Goal: Task Accomplishment & Management: Manage account settings

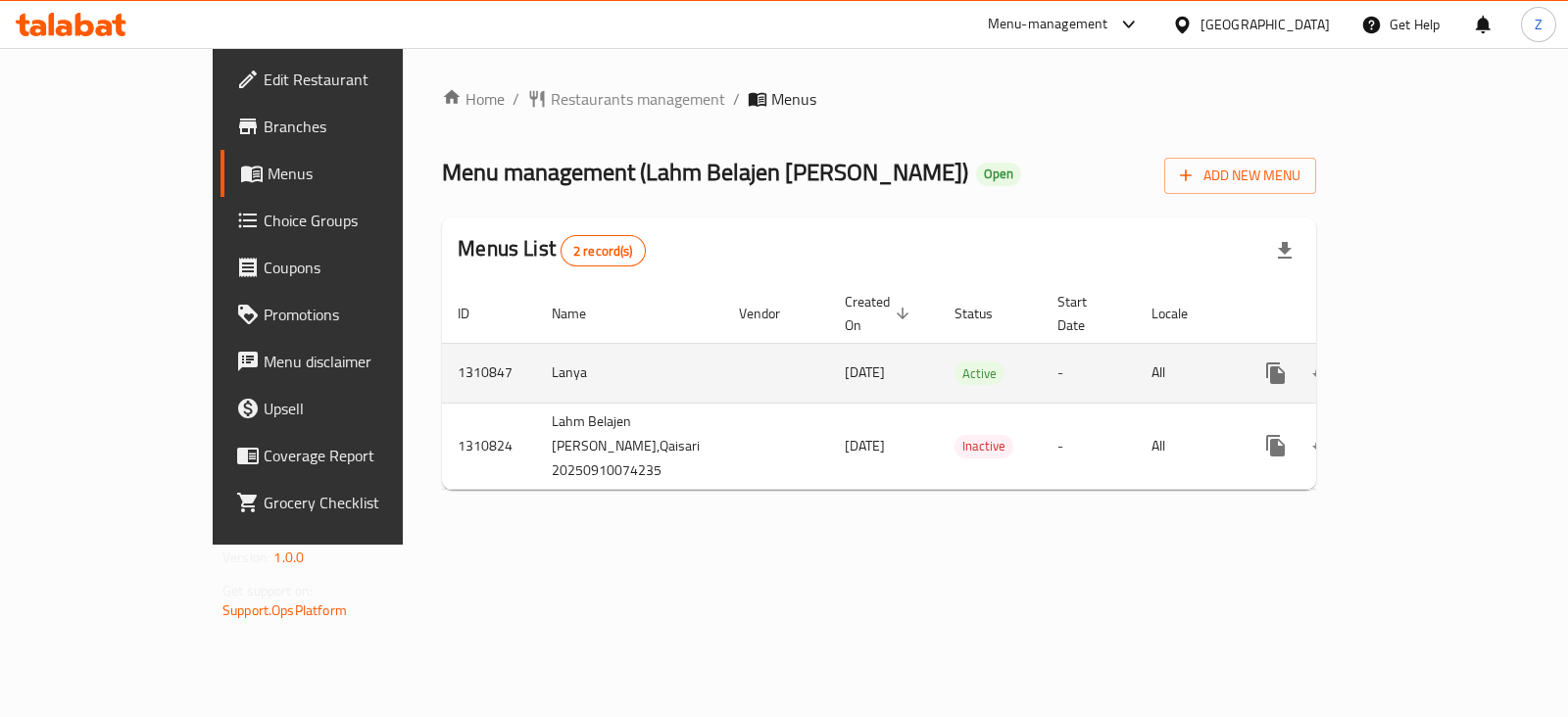
click at [1429, 361] on icon "enhanced table" at bounding box center [1417, 373] width 24 height 24
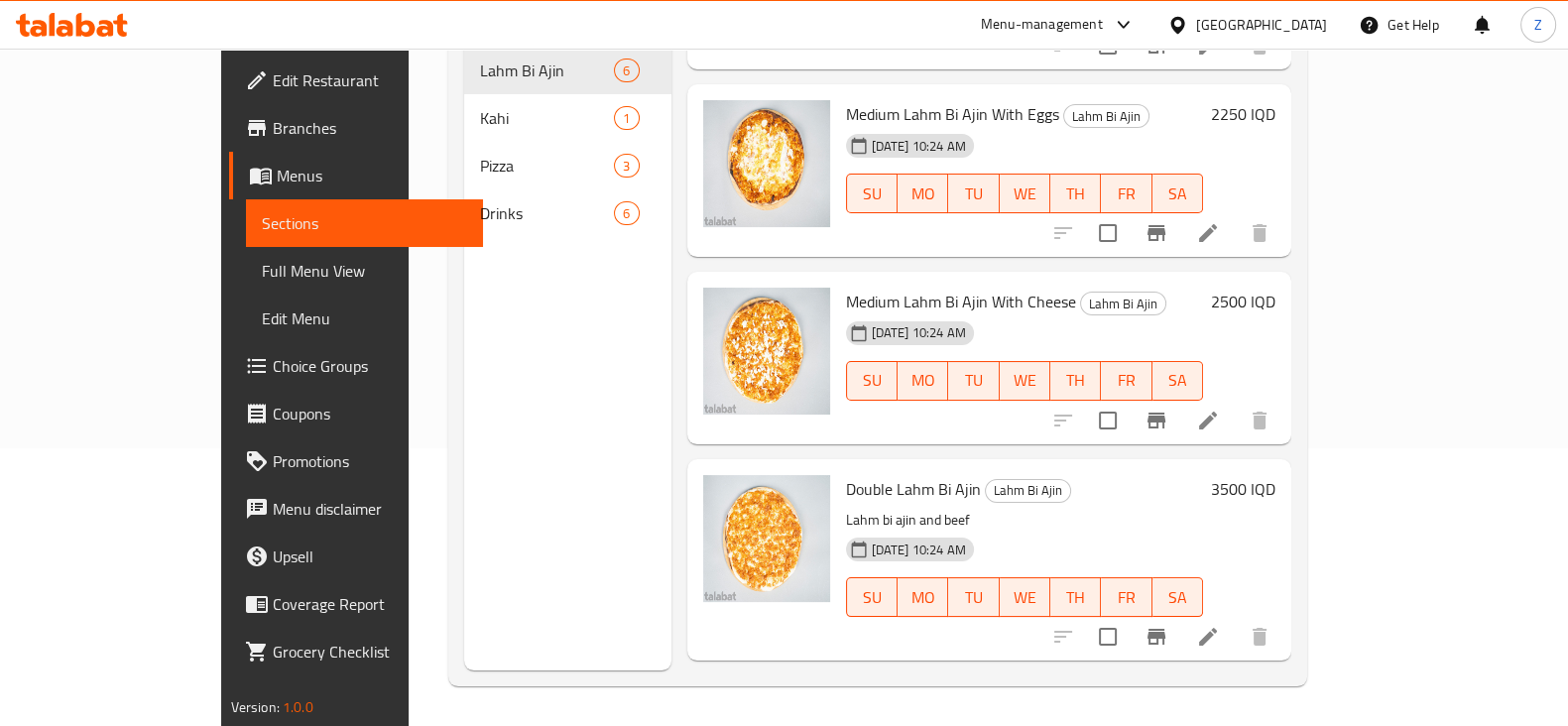
scroll to position [9, 0]
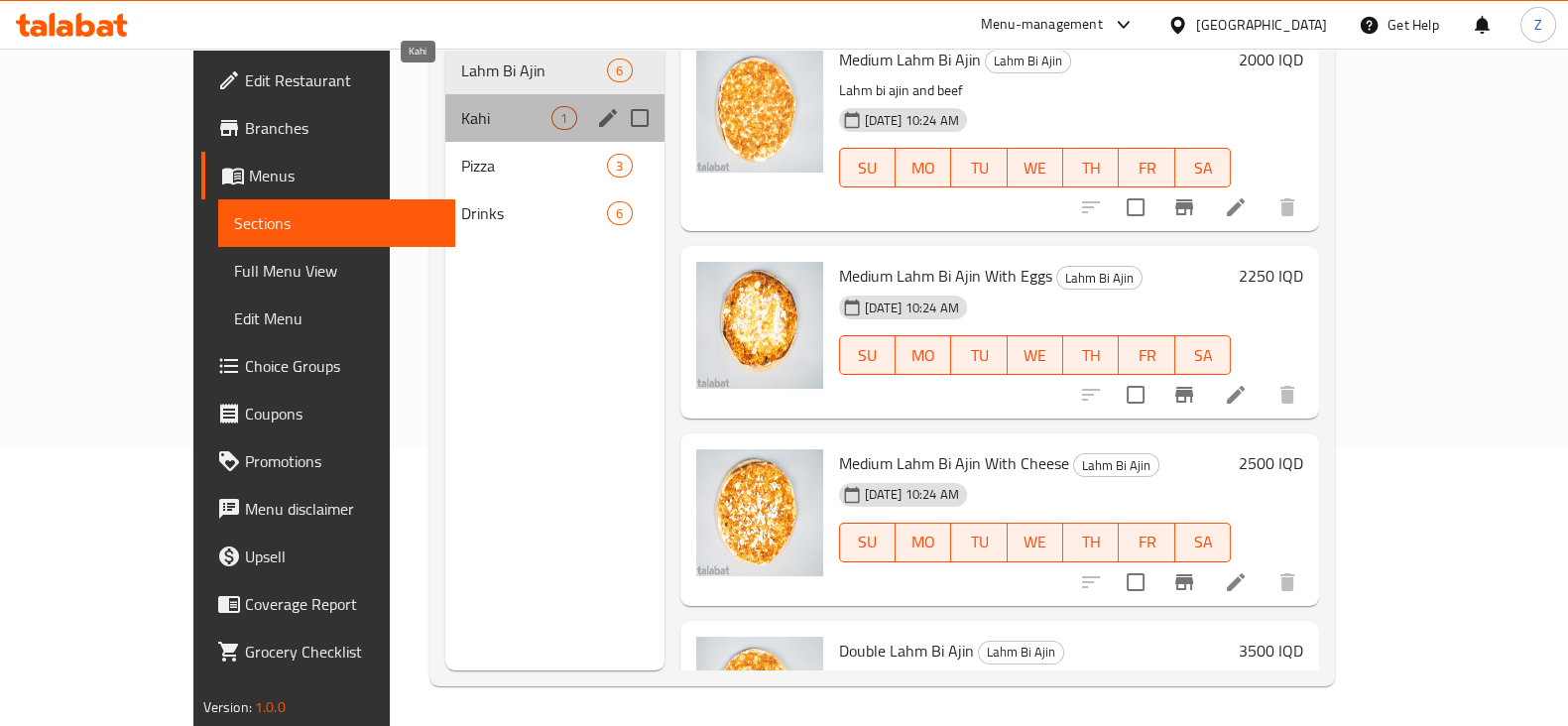
click at [461, 106] on span "Kahi" at bounding box center [506, 118] width 90 height 24
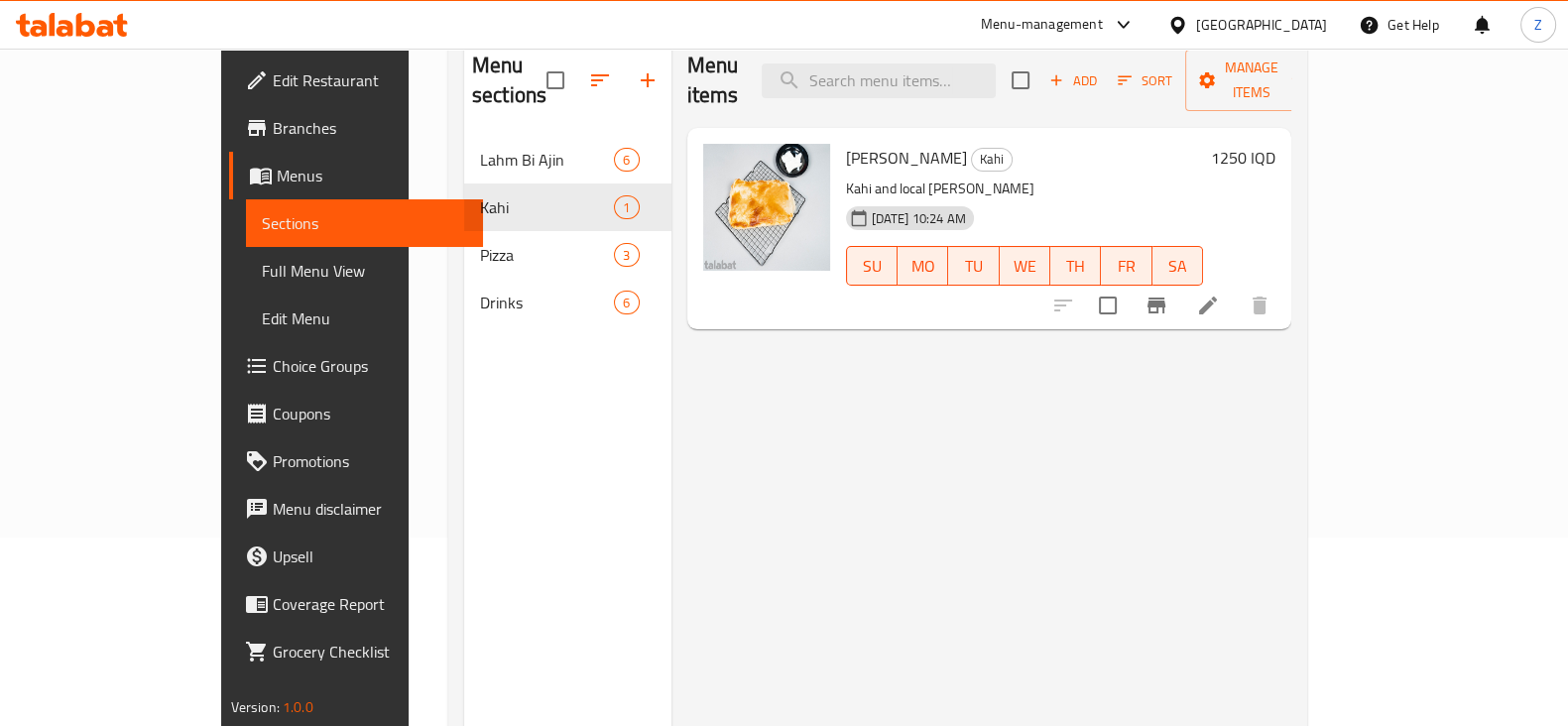
scroll to position [29, 0]
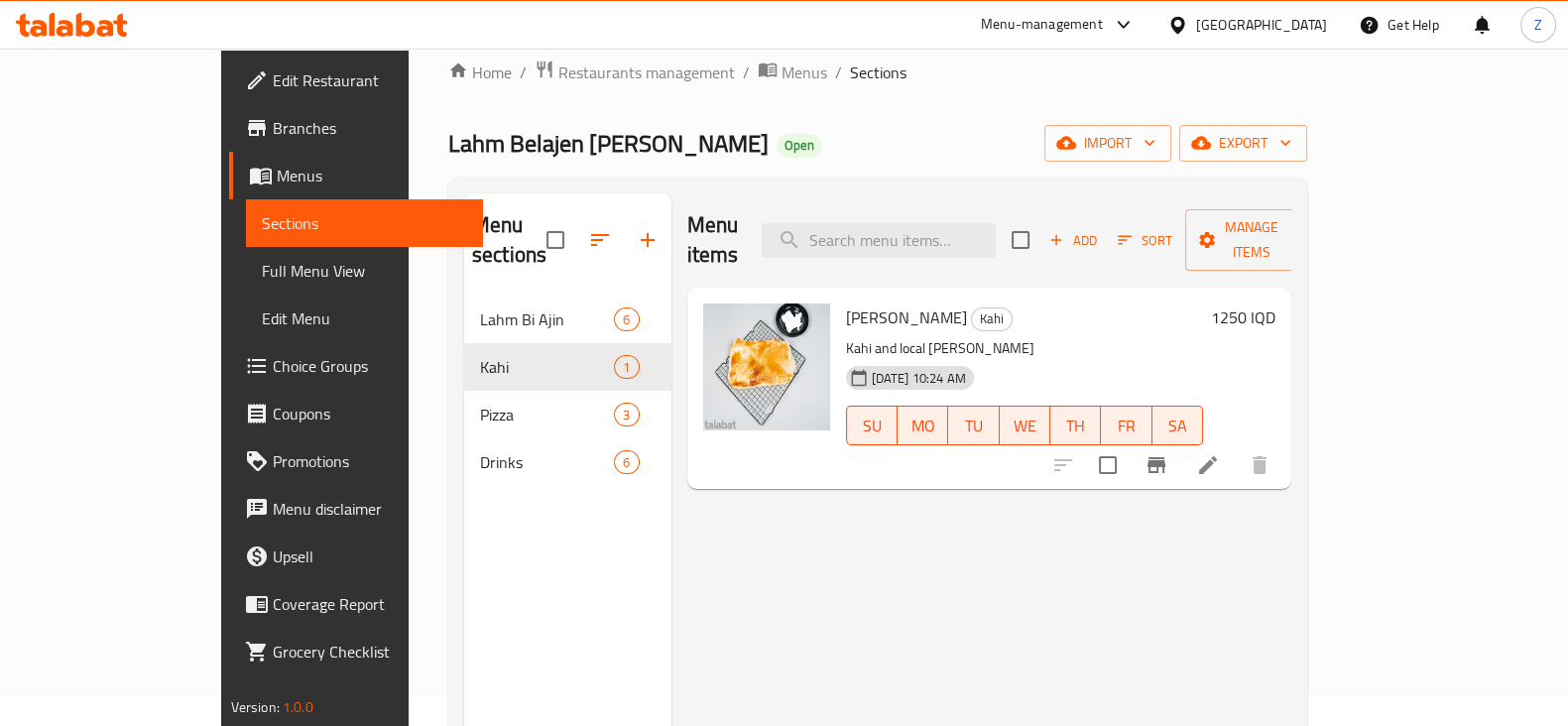
click at [1276, 304] on h6 "1250 IQD" at bounding box center [1243, 318] width 64 height 28
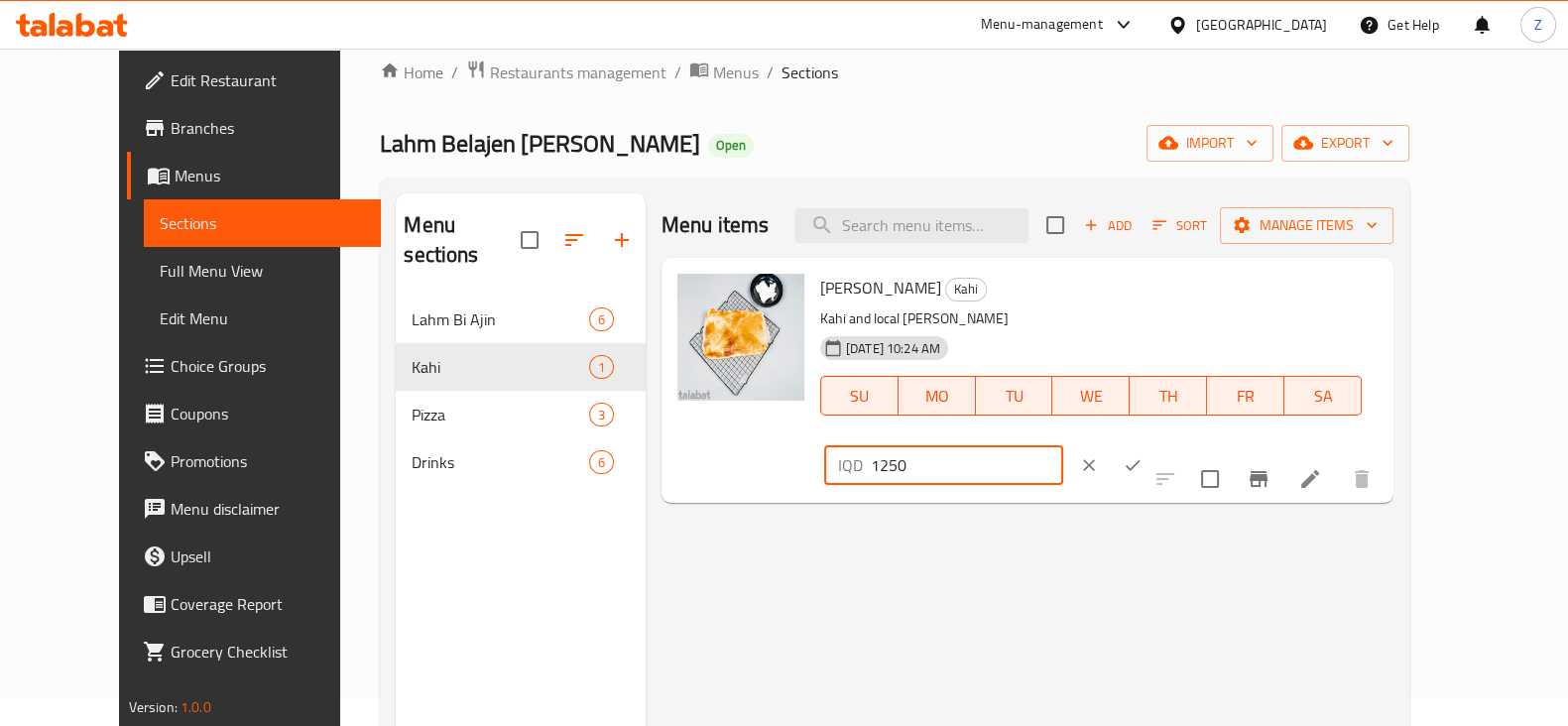
click at [1063, 445] on input "1250" at bounding box center [967, 465] width 192 height 40
type input "4000"
click at [1143, 455] on icon "ok" at bounding box center [1133, 465] width 20 height 20
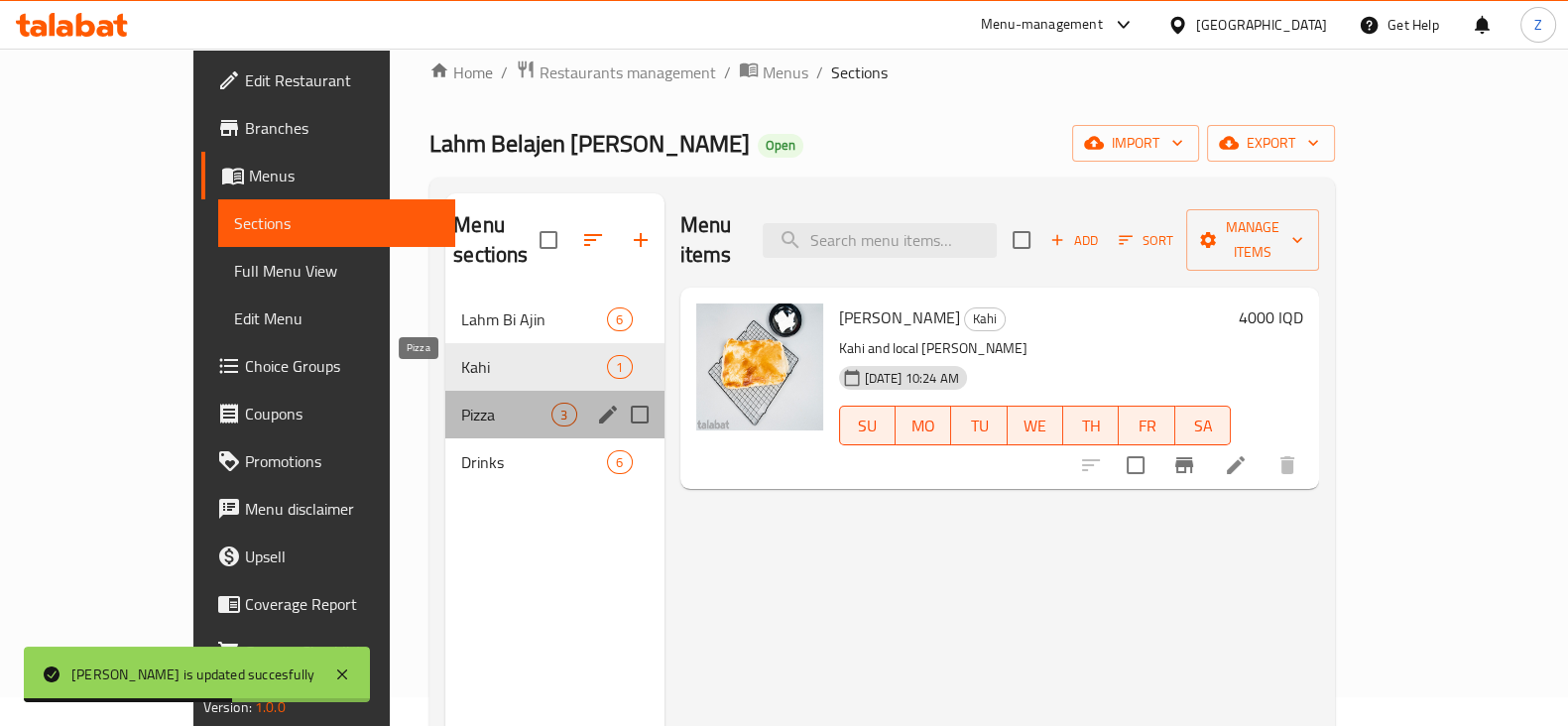
click at [461, 403] on span "Pizza" at bounding box center [506, 415] width 90 height 24
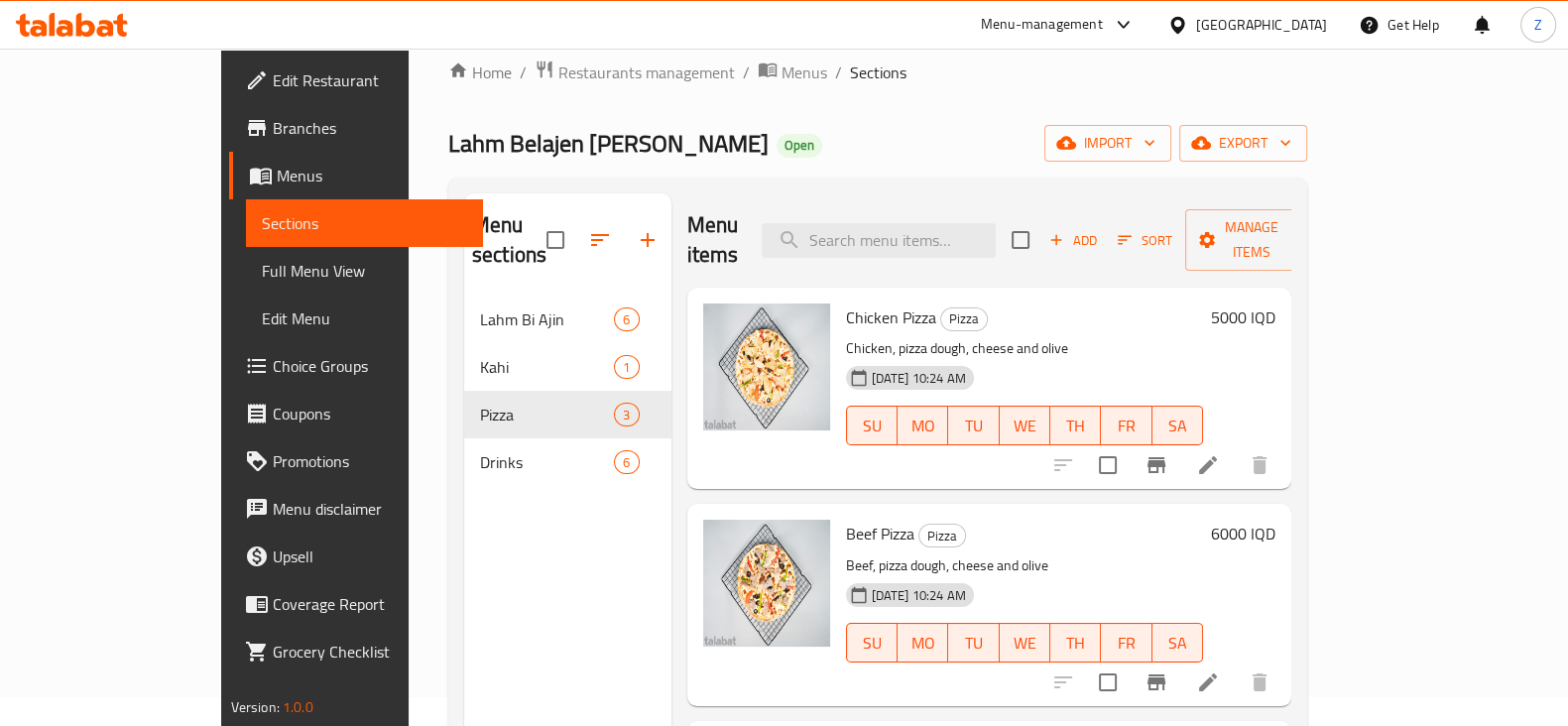
click at [1276, 304] on h6 "5000 IQD" at bounding box center [1243, 318] width 64 height 28
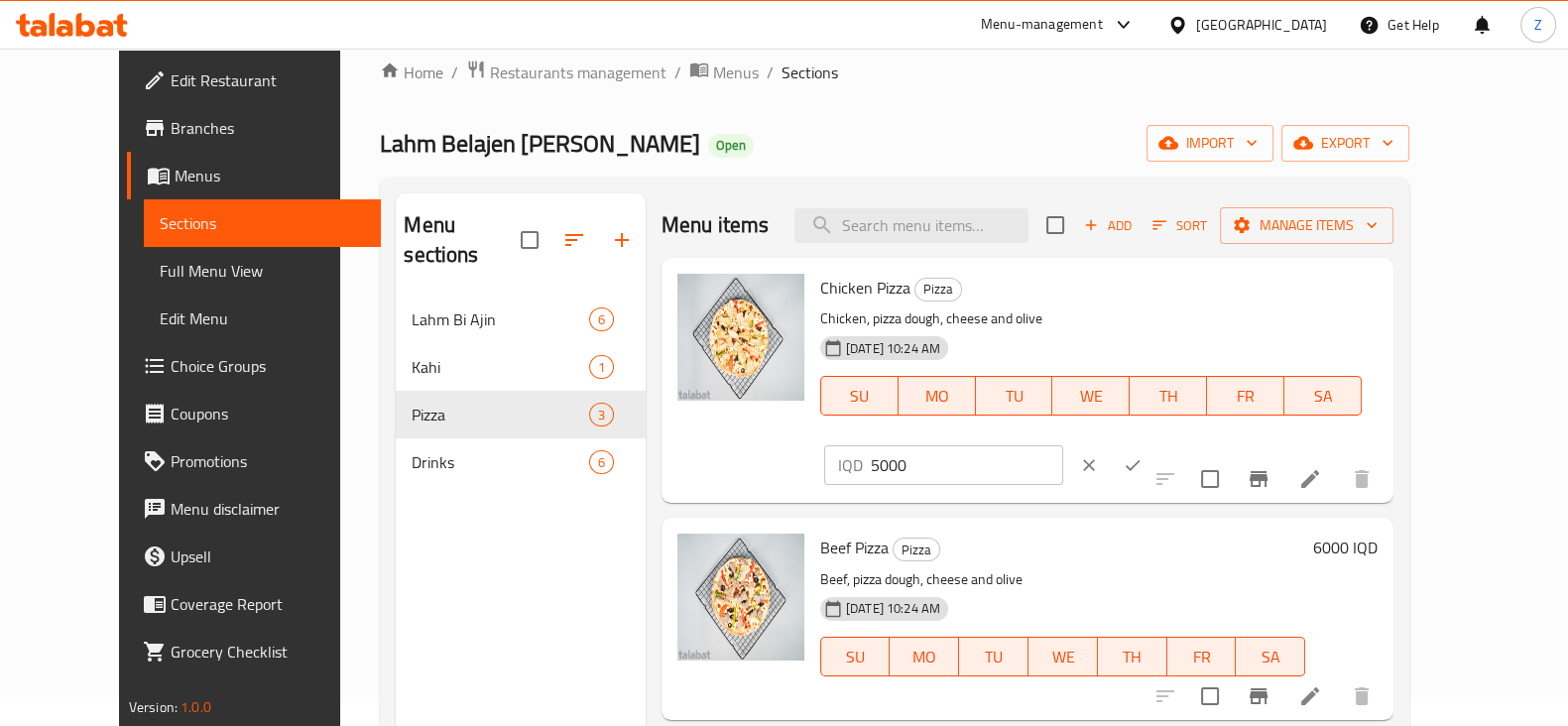
click at [1449, 338] on div "Home / Restaurants management / Menus / Sections Lahm Belajen [PERSON_NAME] Ope…" at bounding box center [894, 497] width 1109 height 955
click at [1063, 445] on input "5000" at bounding box center [967, 465] width 192 height 40
type input "5500"
click at [1143, 455] on icon "ok" at bounding box center [1133, 465] width 20 height 20
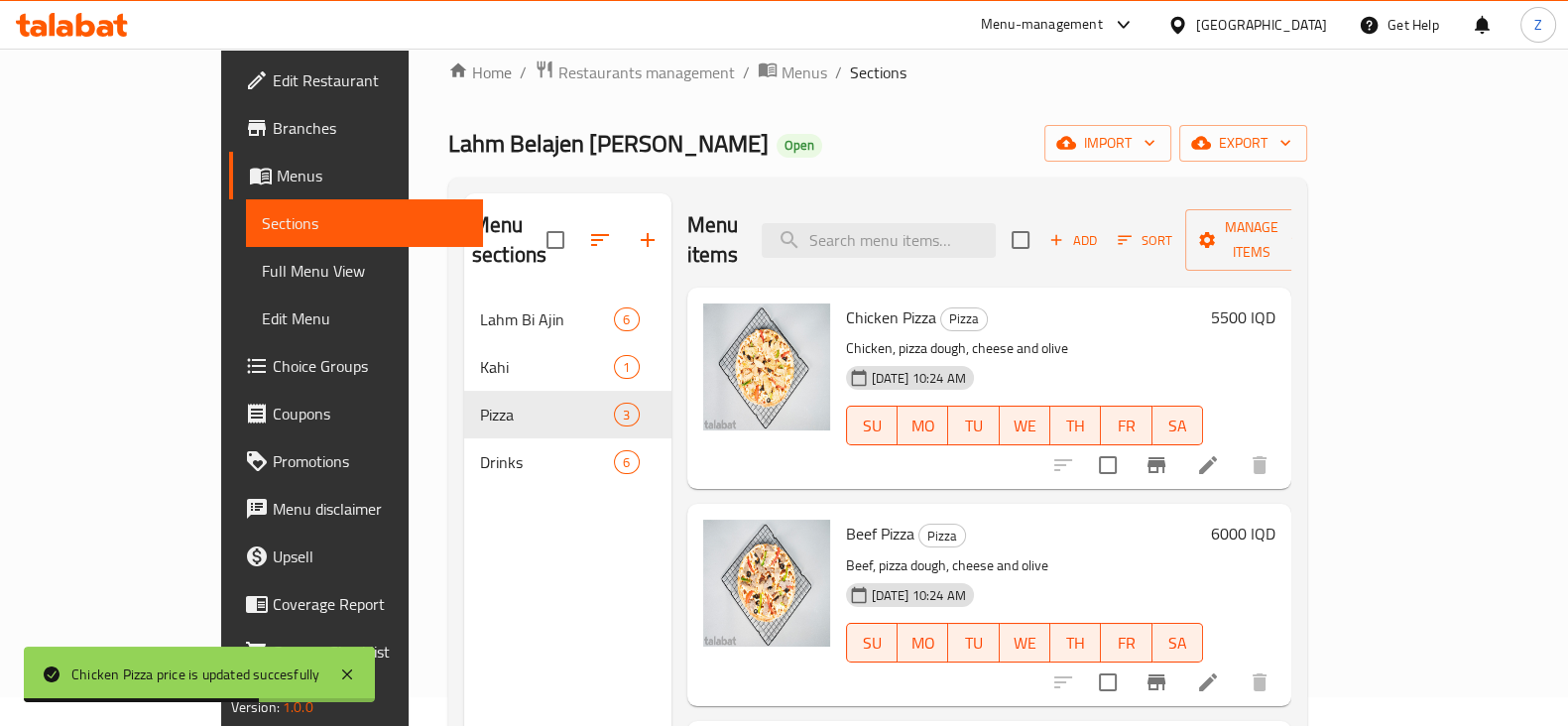
click at [1276, 520] on h6 "6000 IQD" at bounding box center [1243, 534] width 64 height 28
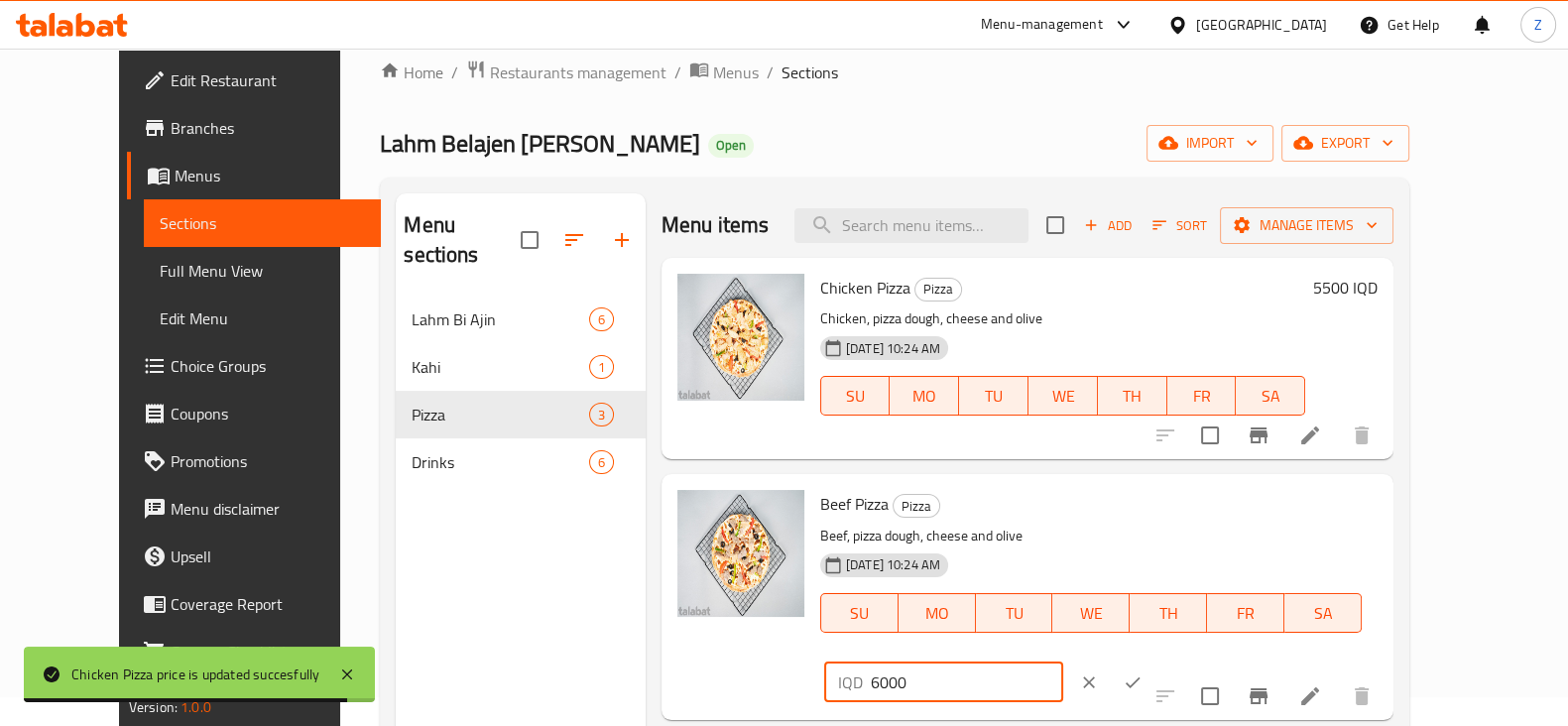
click at [1063, 663] on input "6000" at bounding box center [967, 683] width 192 height 40
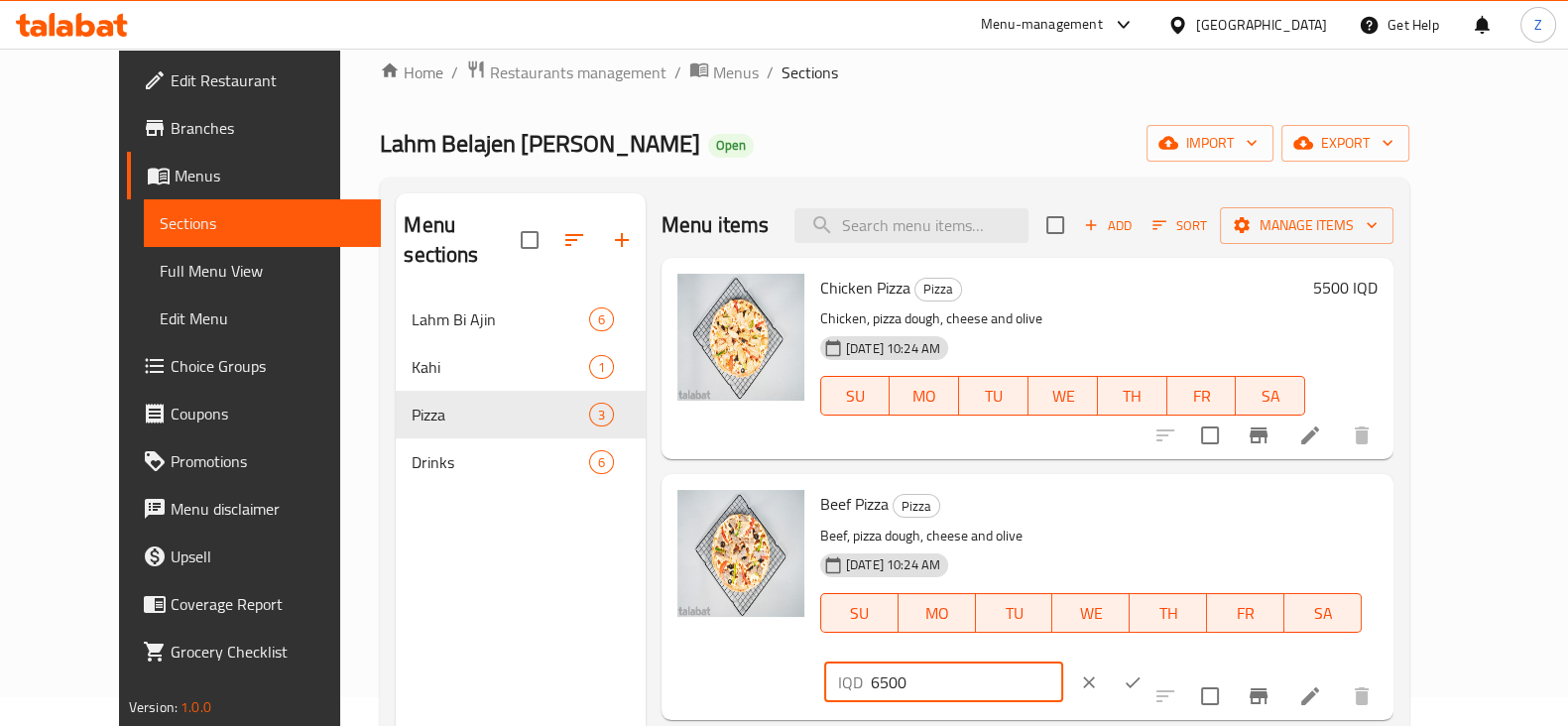
type input "6500"
click at [1143, 672] on icon "ok" at bounding box center [1133, 682] width 20 height 20
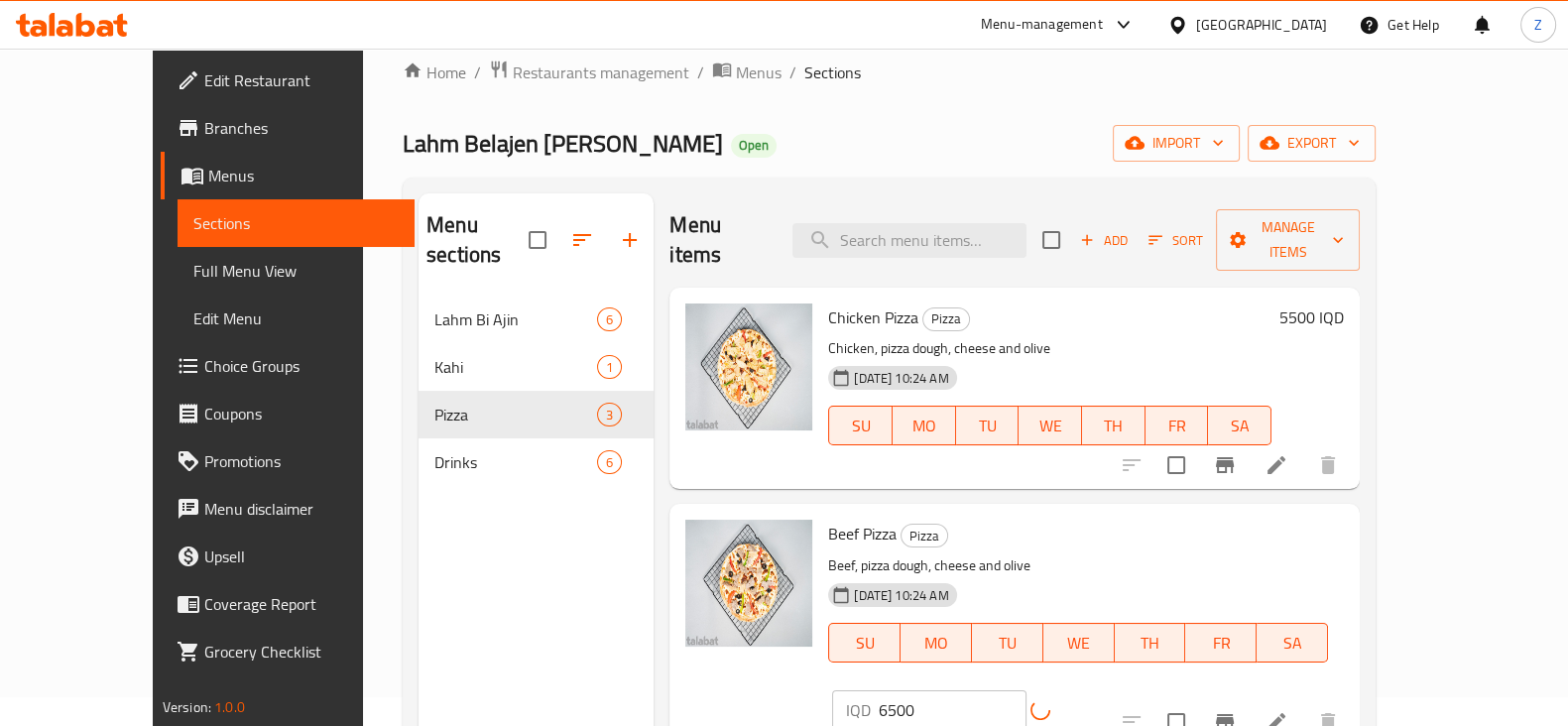
scroll to position [278, 0]
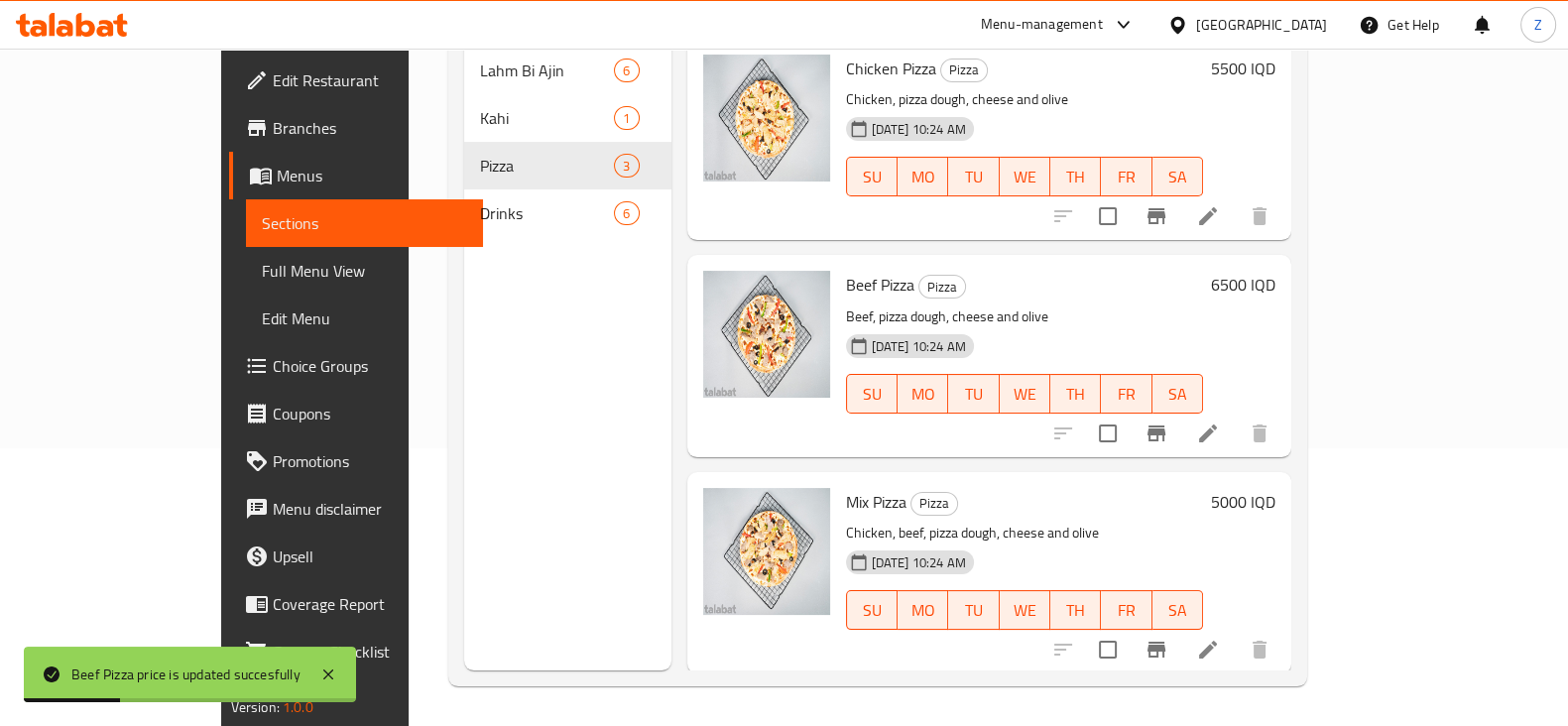
click at [1276, 488] on h6 "5000 IQD" at bounding box center [1243, 502] width 64 height 28
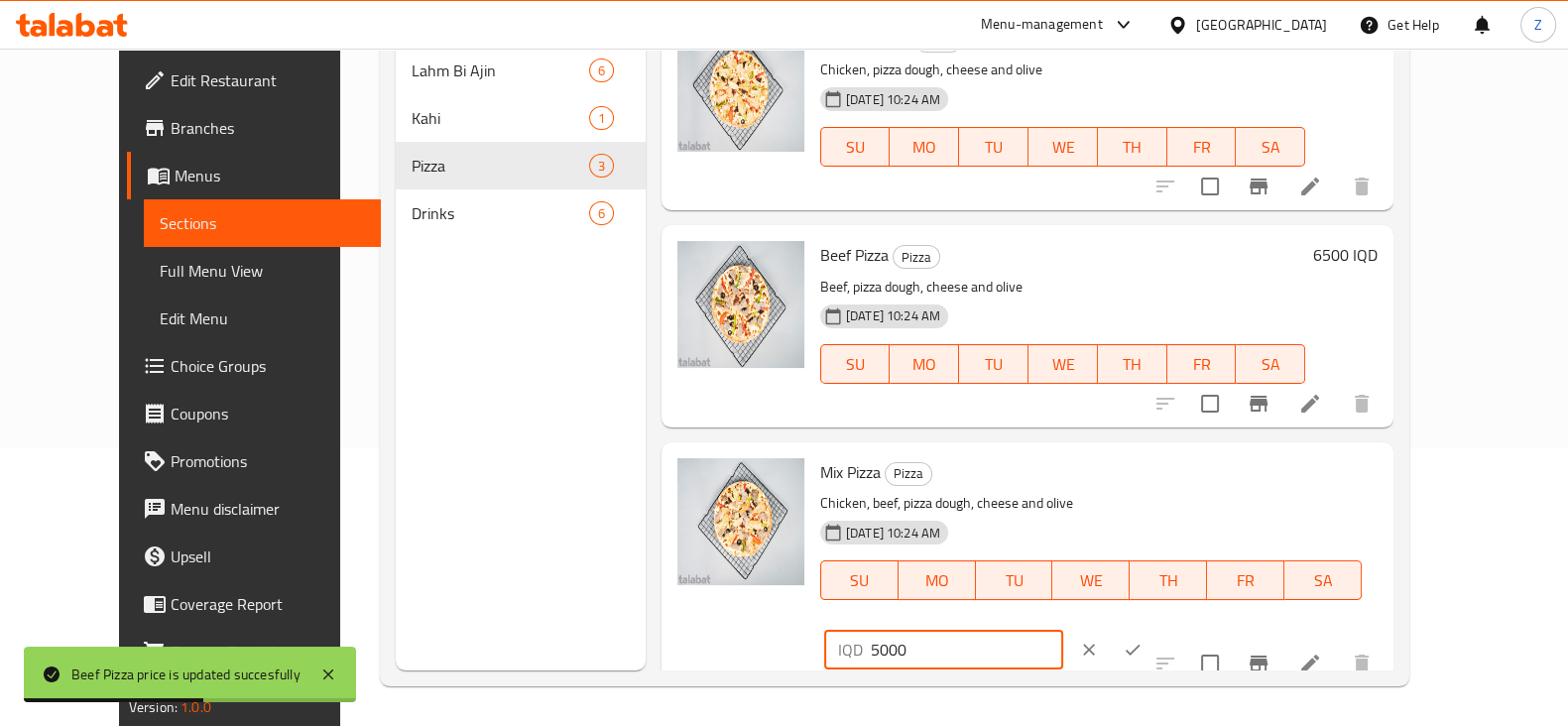
click at [1063, 630] on input "5000" at bounding box center [967, 650] width 192 height 40
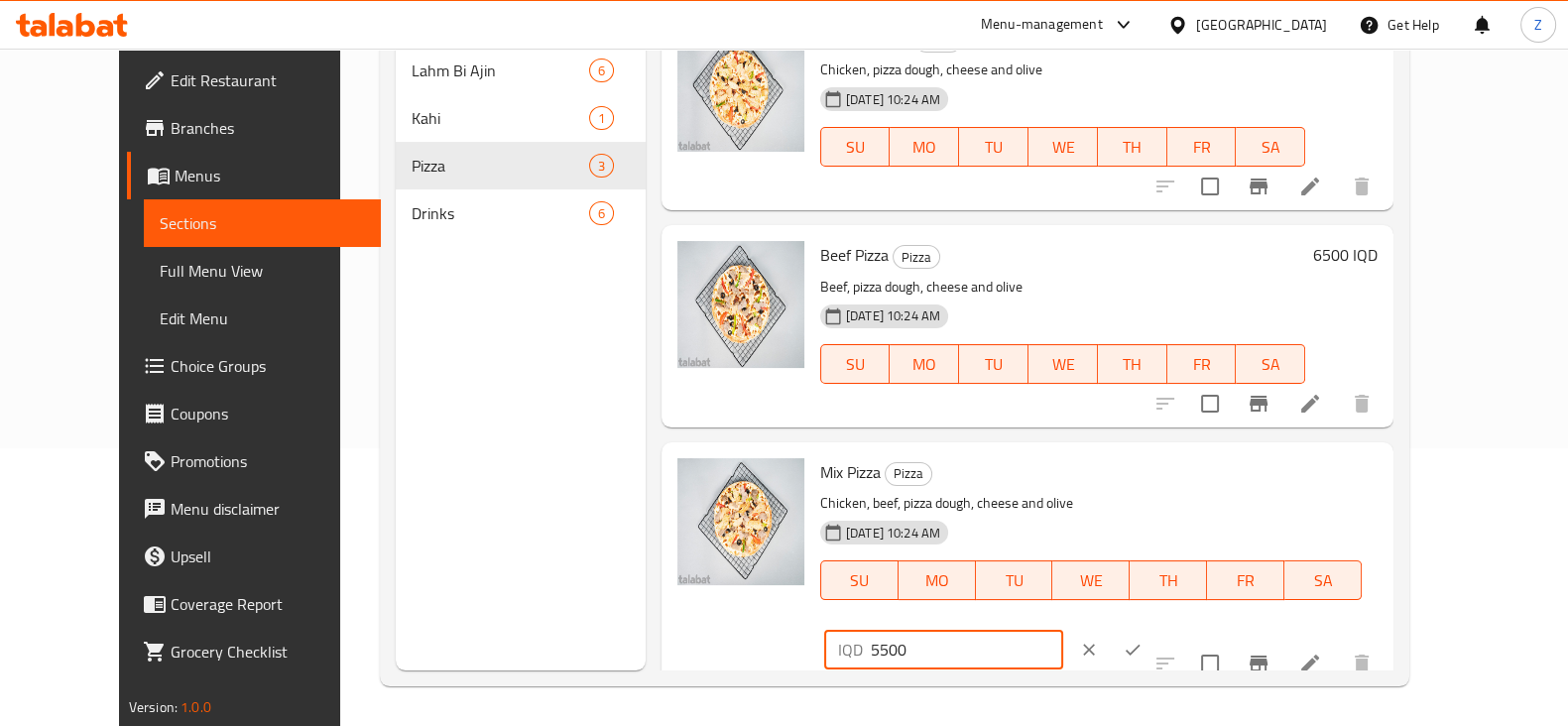
type input "5500"
click at [1143, 640] on icon "ok" at bounding box center [1133, 650] width 20 height 20
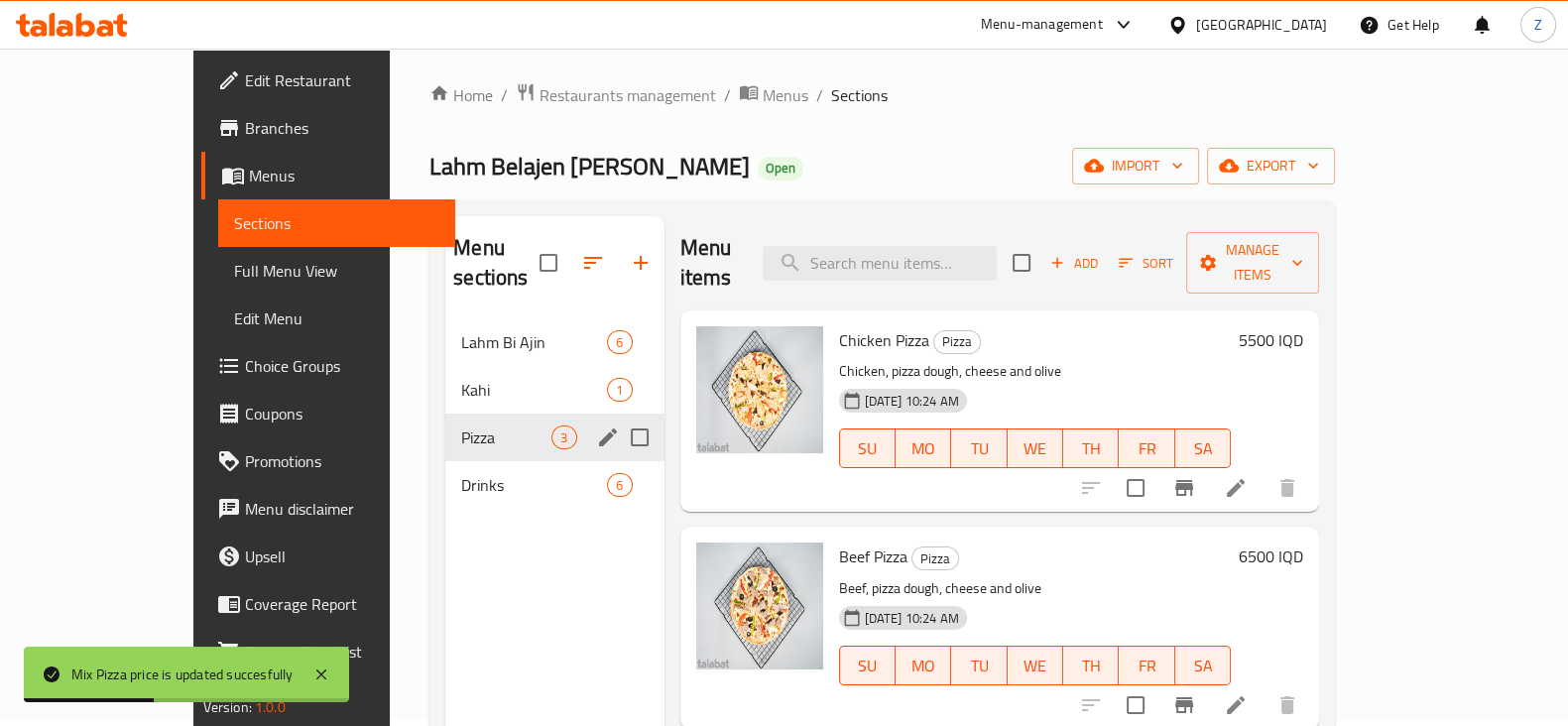
scroll to position [0, 0]
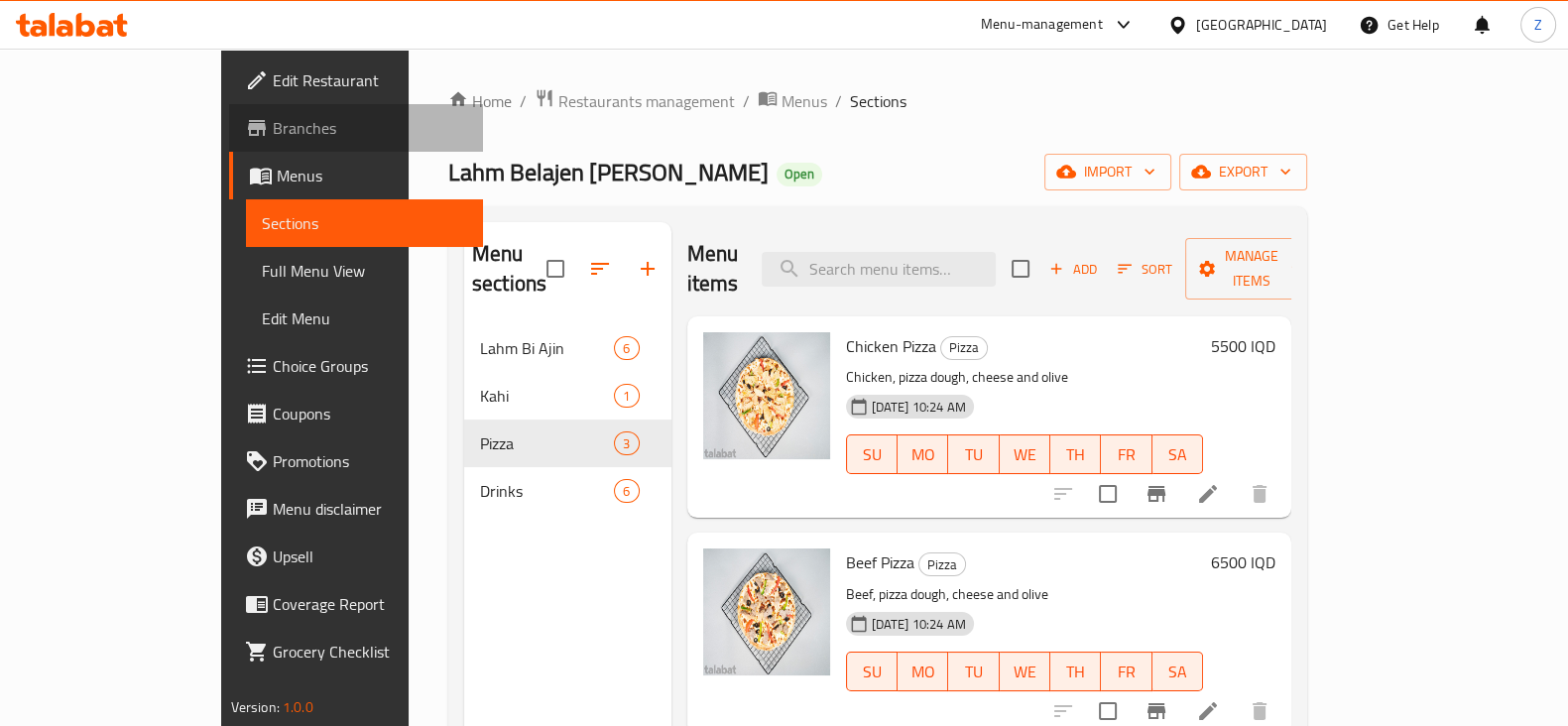
click at [273, 124] on span "Branches" at bounding box center [370, 128] width 194 height 24
